Goal: Transaction & Acquisition: Purchase product/service

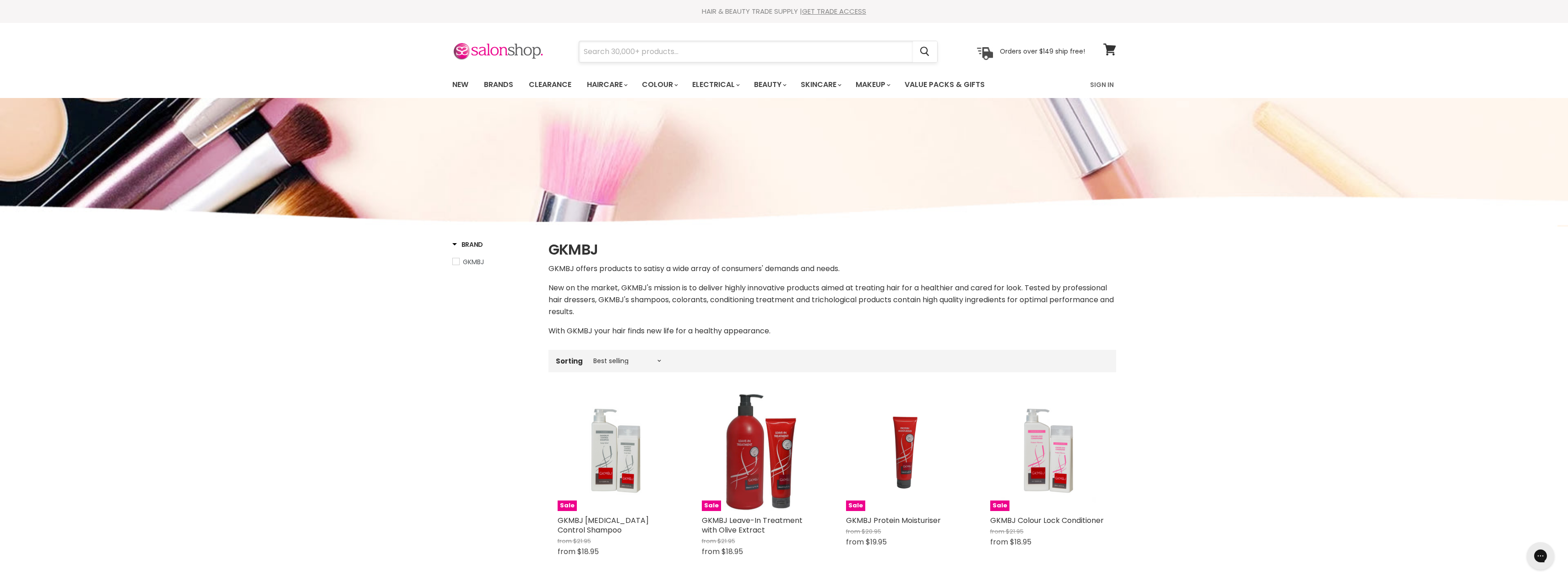
click at [619, 49] on input "Search" at bounding box center [746, 52] width 334 height 21
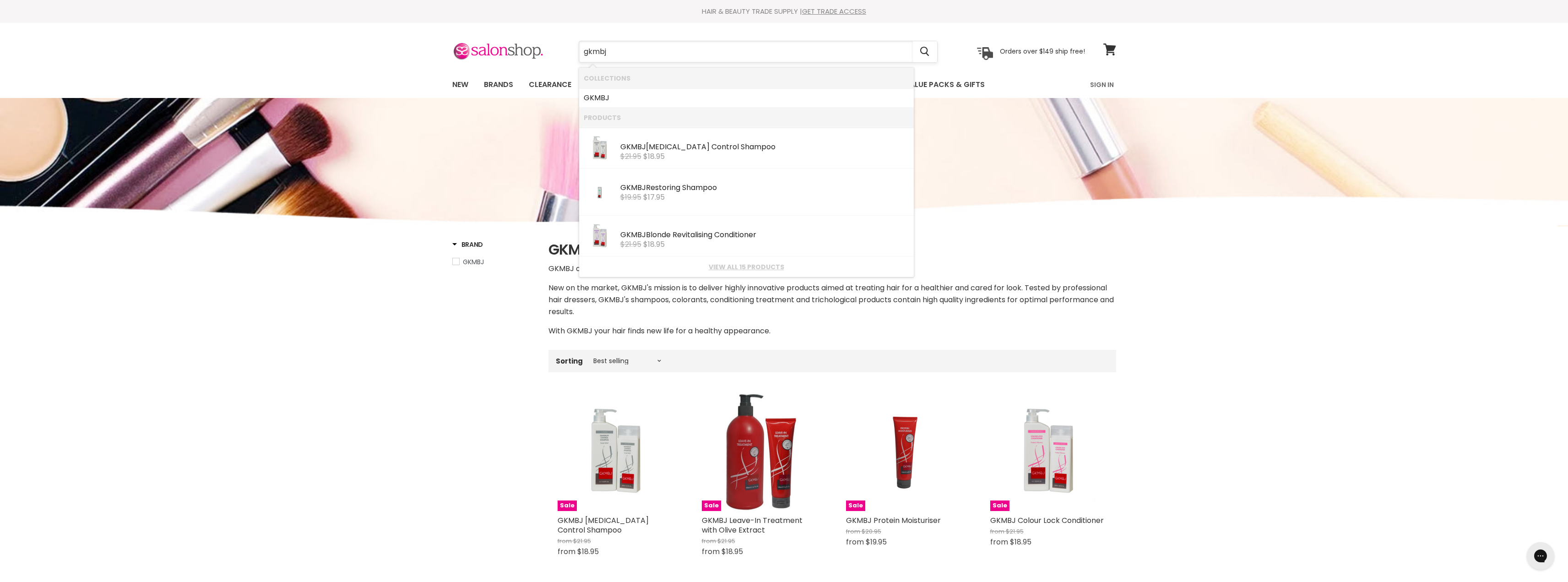
type input "gkmbj"
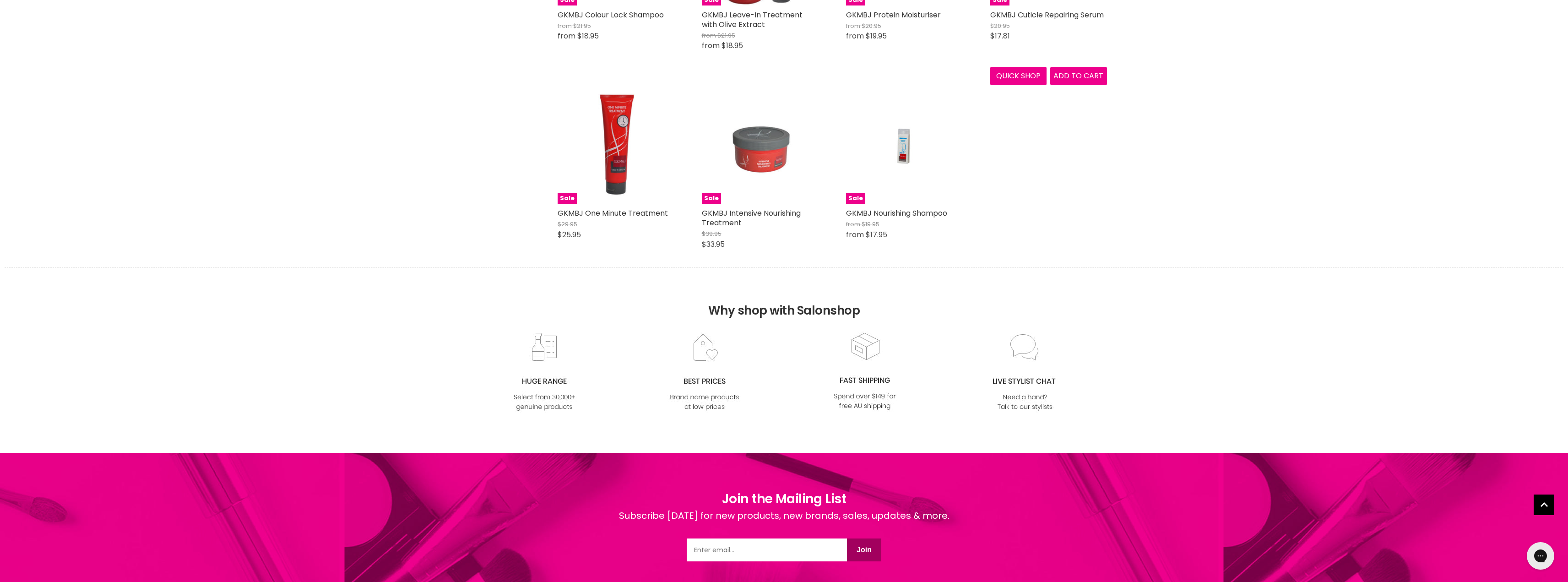
scroll to position [732, 0]
